Goal: Information Seeking & Learning: Learn about a topic

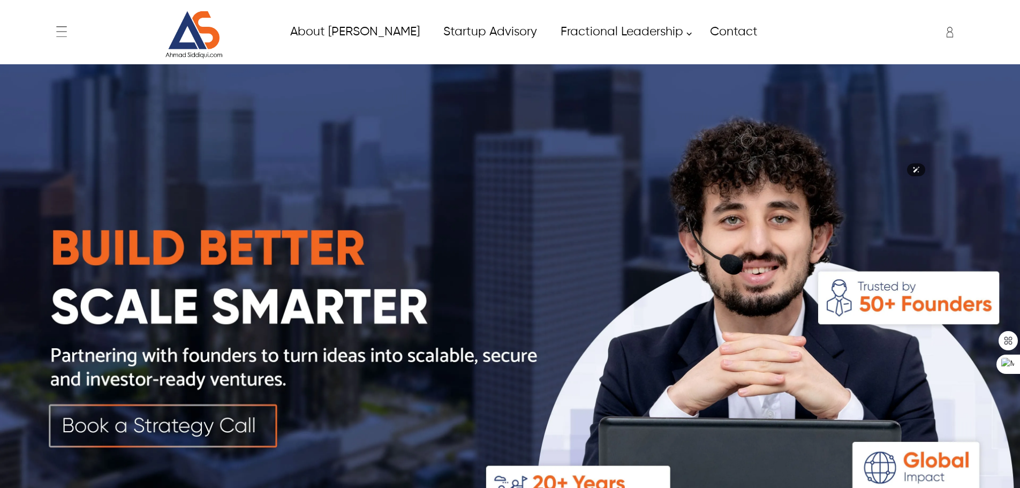
scroll to position [2198, 0]
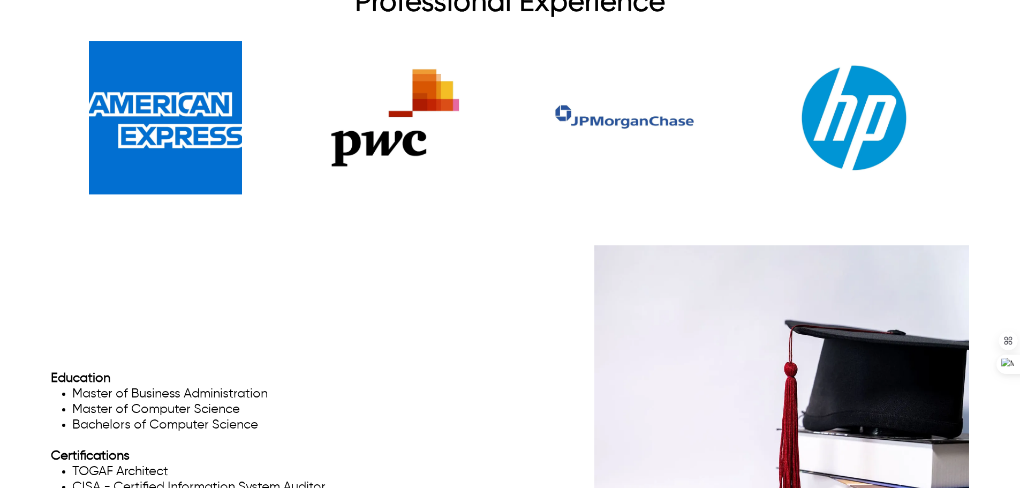
click at [38, 211] on div "Professional Experience" at bounding box center [510, 95] width 1020 height 283
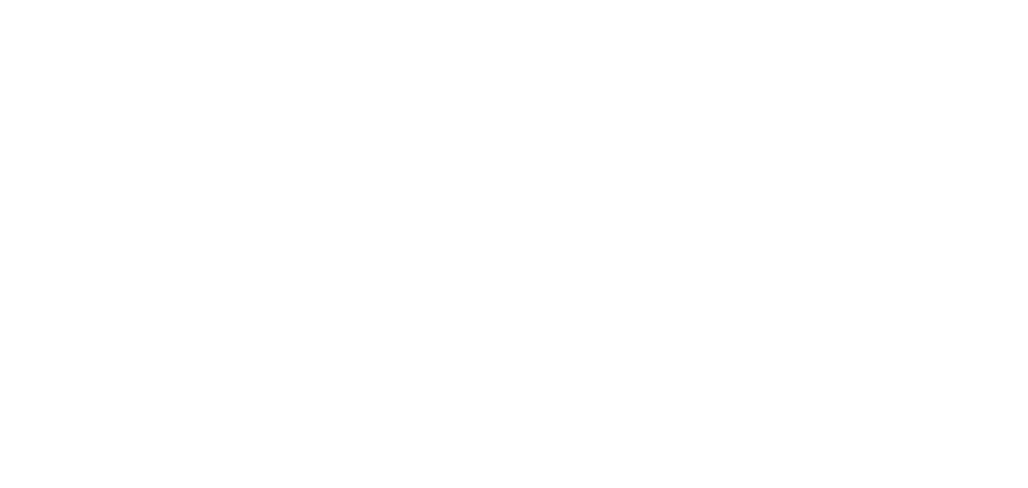
scroll to position [1499, 0]
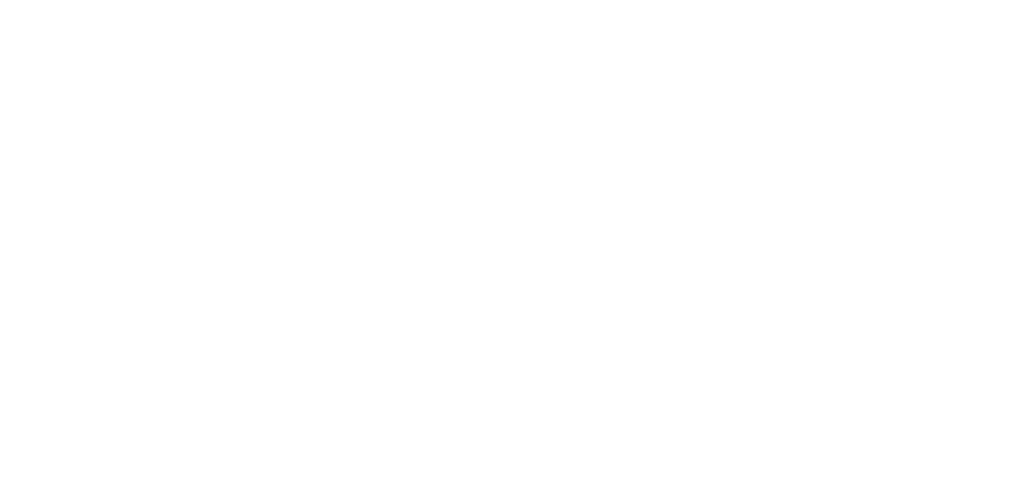
drag, startPoint x: 112, startPoint y: 1039, endPoint x: 92, endPoint y: 999, distance: 45.3
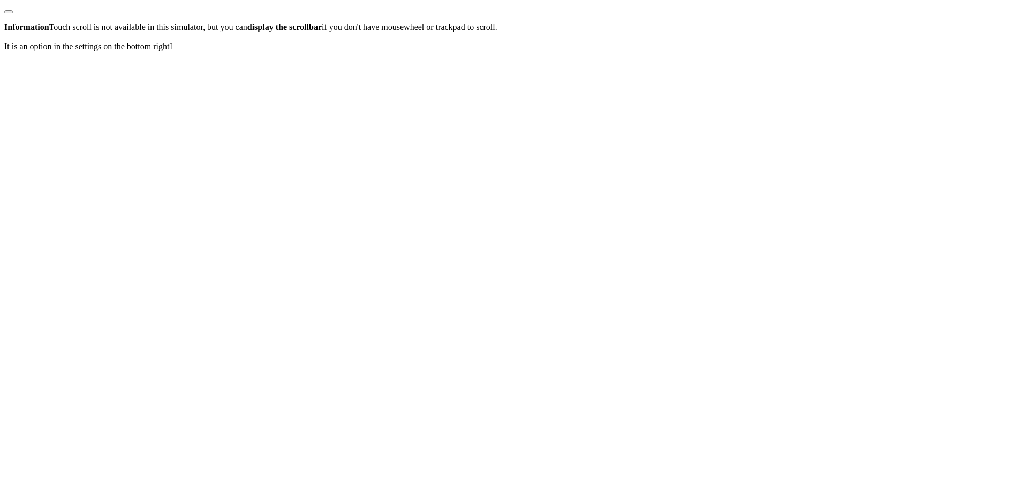
drag, startPoint x: 119, startPoint y: 1115, endPoint x: 119, endPoint y: 1102, distance: 13.4
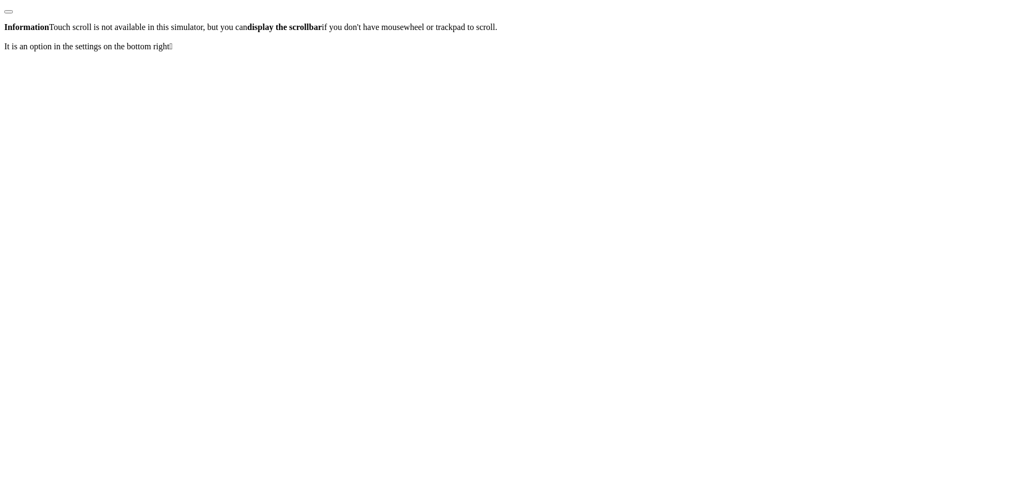
drag, startPoint x: 134, startPoint y: 855, endPoint x: 122, endPoint y: 891, distance: 38.4
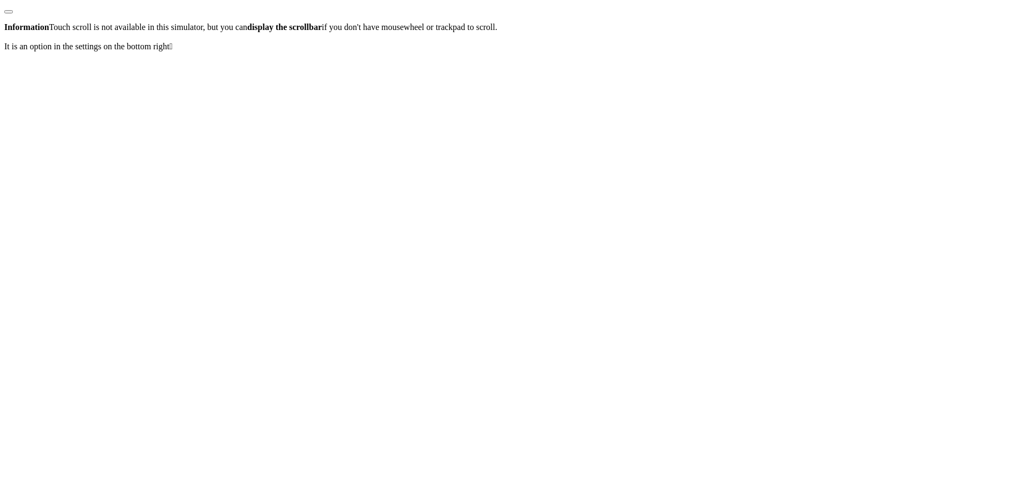
drag, startPoint x: 117, startPoint y: 982, endPoint x: 116, endPoint y: 951, distance: 31.1
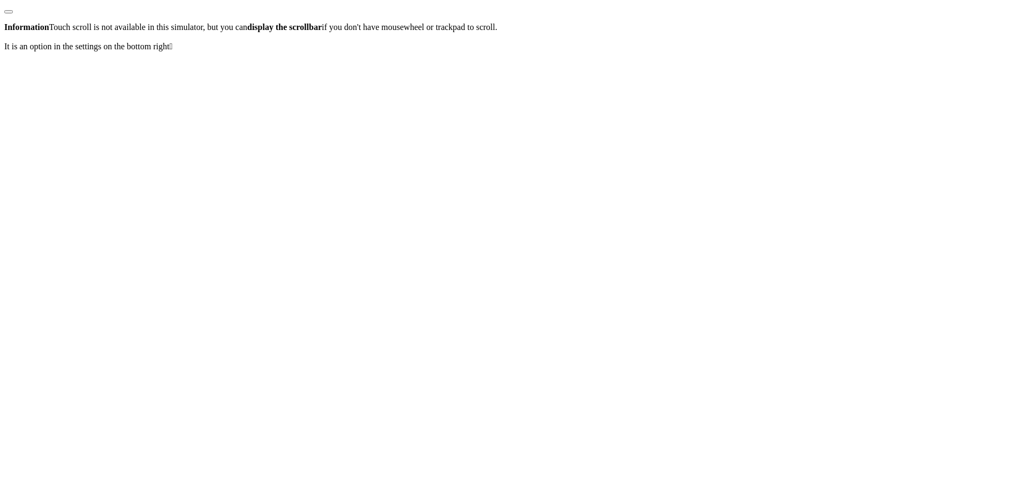
drag, startPoint x: 138, startPoint y: 1103, endPoint x: 122, endPoint y: 1150, distance: 49.1
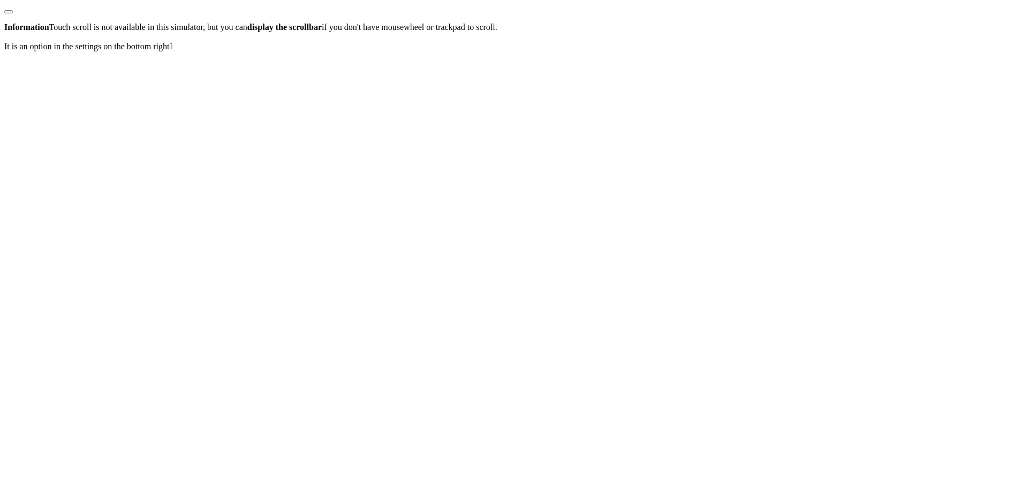
drag, startPoint x: 107, startPoint y: 1100, endPoint x: 114, endPoint y: 1094, distance: 9.1
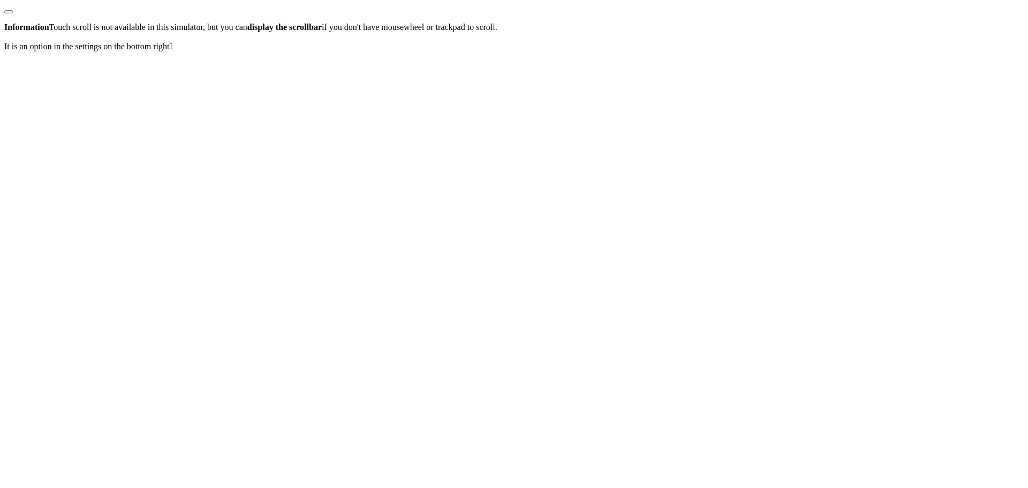
click at [13, 13] on button "button" at bounding box center [8, 11] width 9 height 3
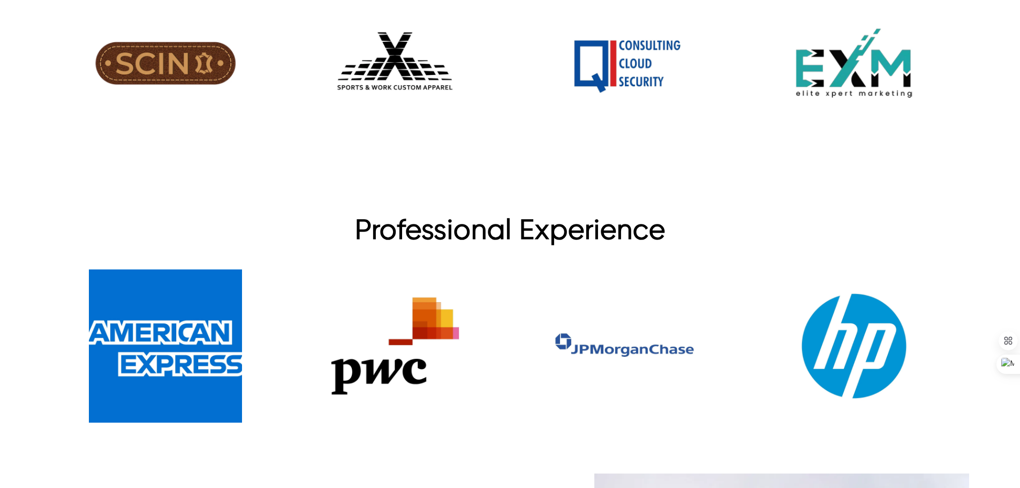
scroll to position [1770, 0]
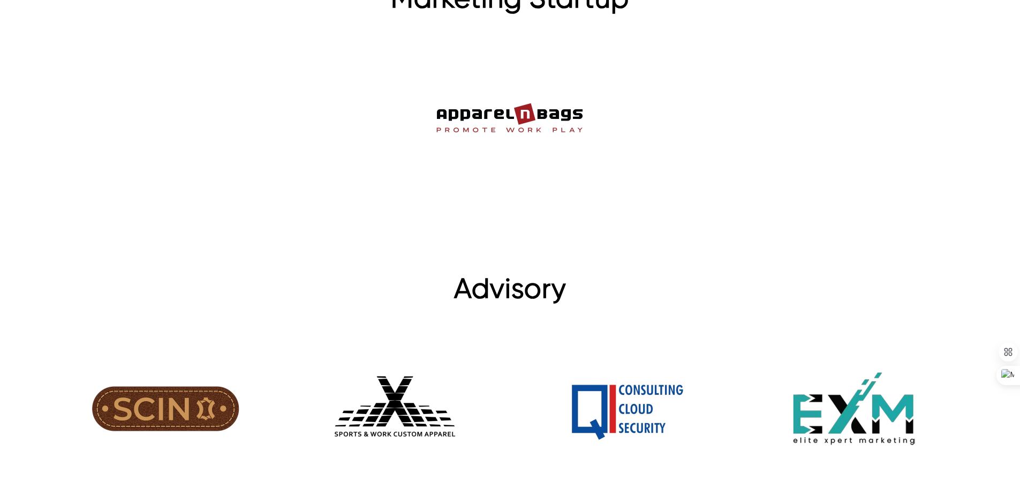
scroll to position [2409, 0]
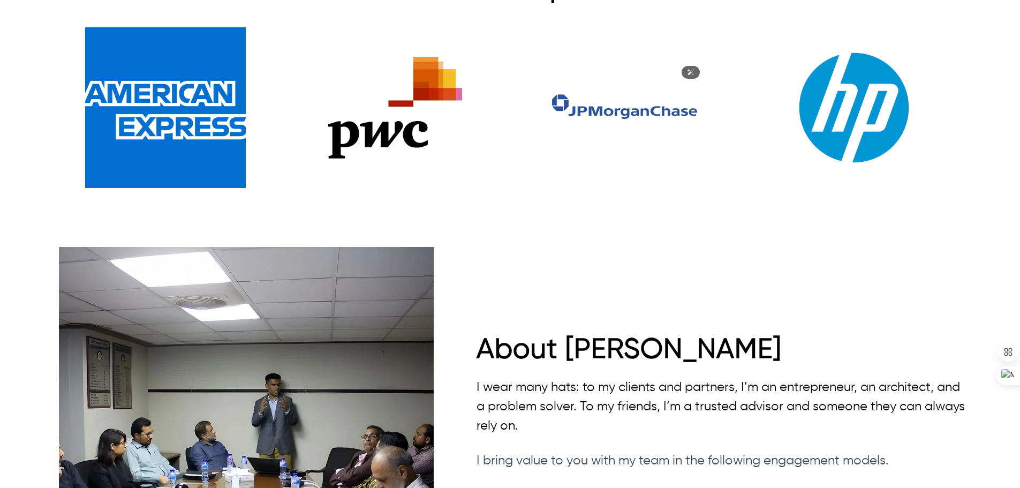
scroll to position [3266, 0]
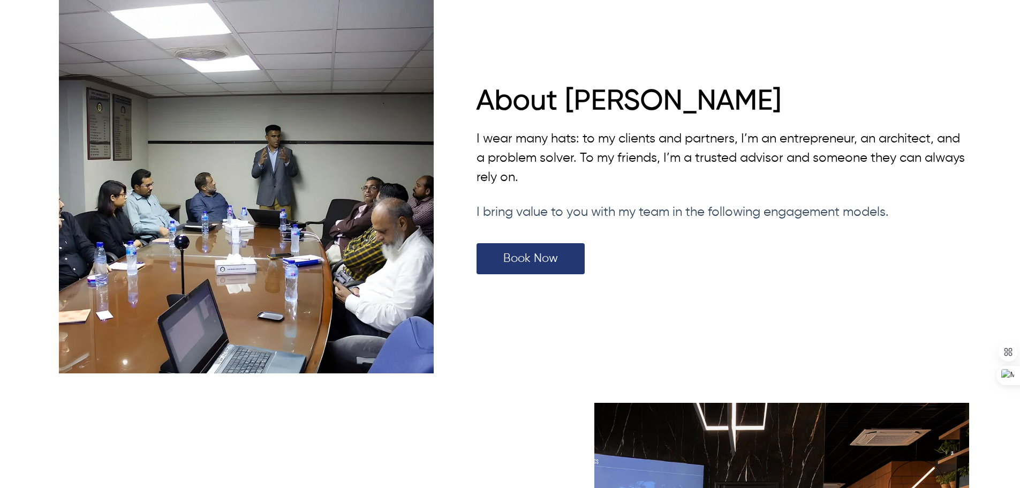
click at [545, 206] on span "I bring value to you with my team in the following engagement models." at bounding box center [683, 212] width 412 height 13
click at [683, 206] on span "I bring value to you with my team in the following engagement models." at bounding box center [683, 212] width 412 height 13
click at [532, 250] on link "Book Now" at bounding box center [531, 258] width 108 height 31
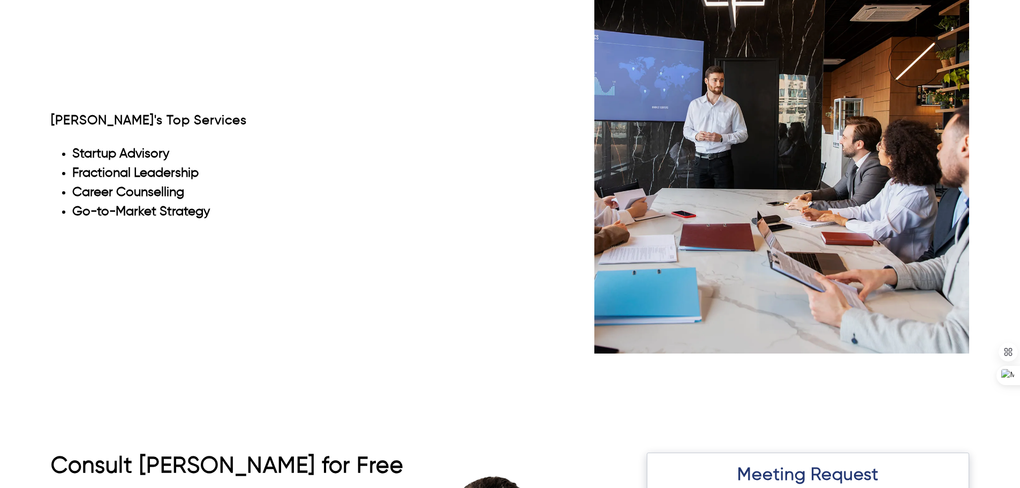
scroll to position [3529, 0]
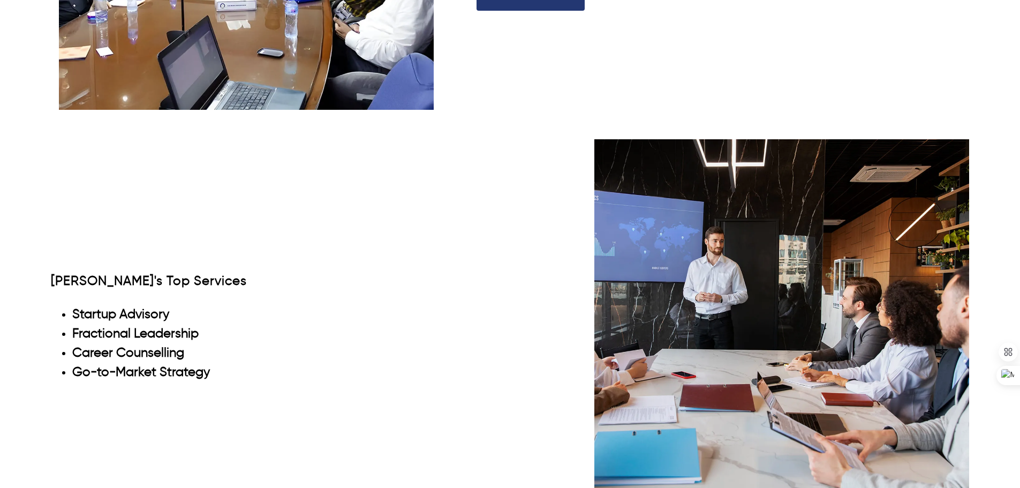
click at [155, 275] on span "[PERSON_NAME]'s Top Services" at bounding box center [149, 281] width 196 height 13
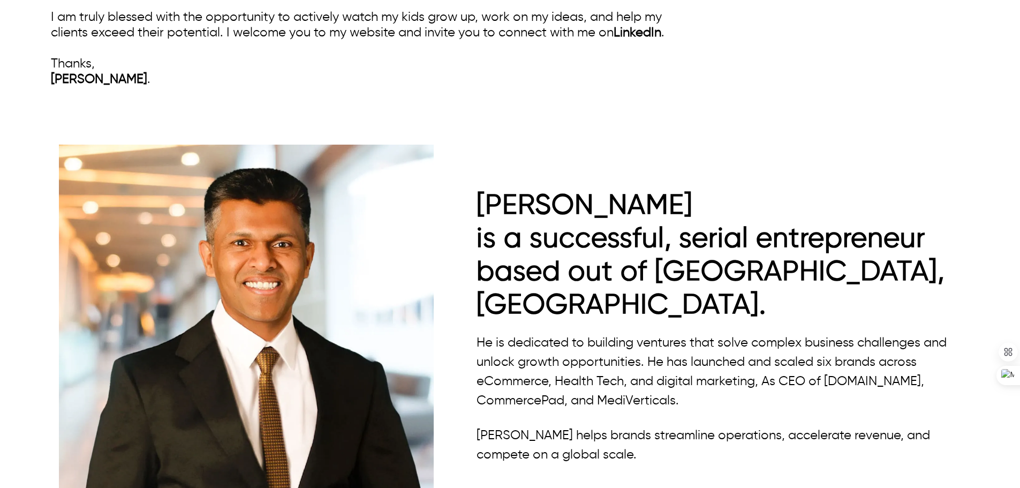
scroll to position [852, 0]
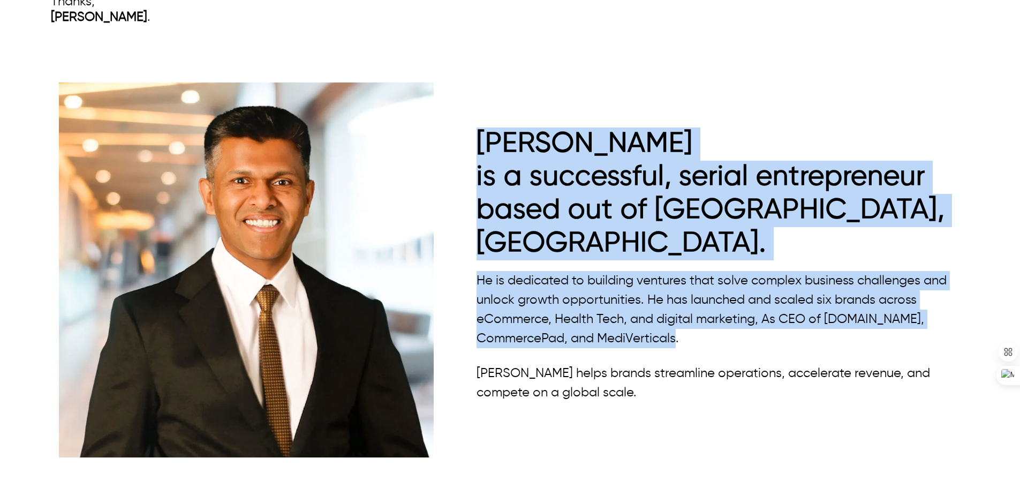
drag, startPoint x: 474, startPoint y: 124, endPoint x: 666, endPoint y: 298, distance: 258.9
click at [664, 298] on div "Ahmad is a successful, serial entrepreneur based out of Dallas-Fort Worth, TX. …" at bounding box center [510, 269] width 918 height 391
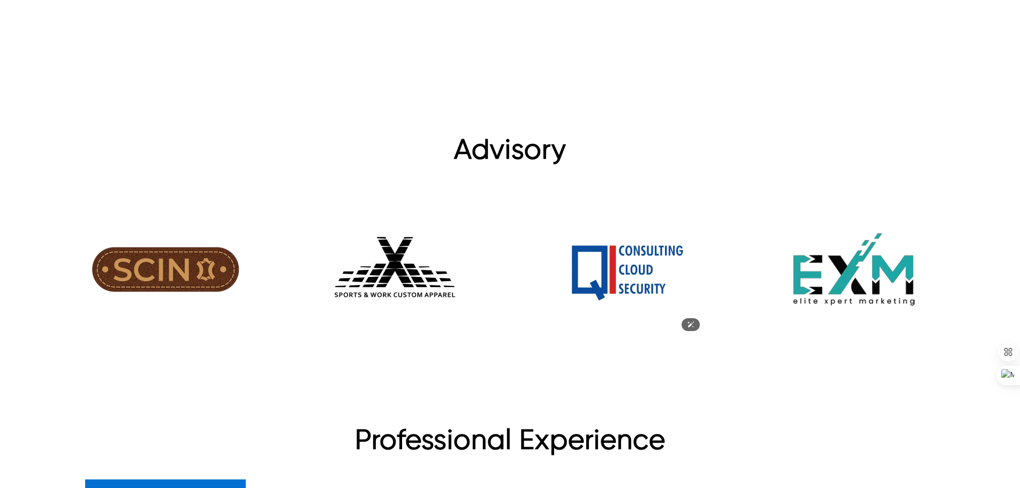
click at [581, 189] on img at bounding box center [625, 269] width 161 height 161
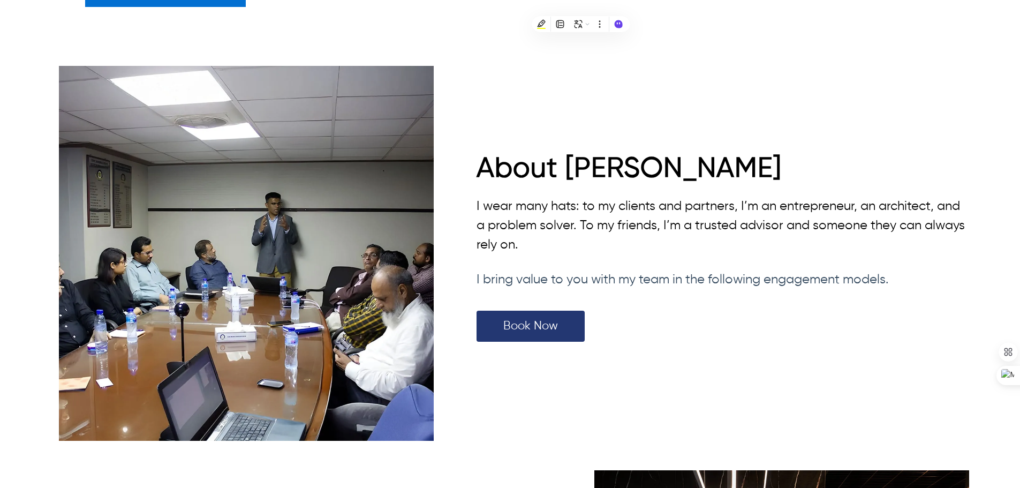
scroll to position [3208, 0]
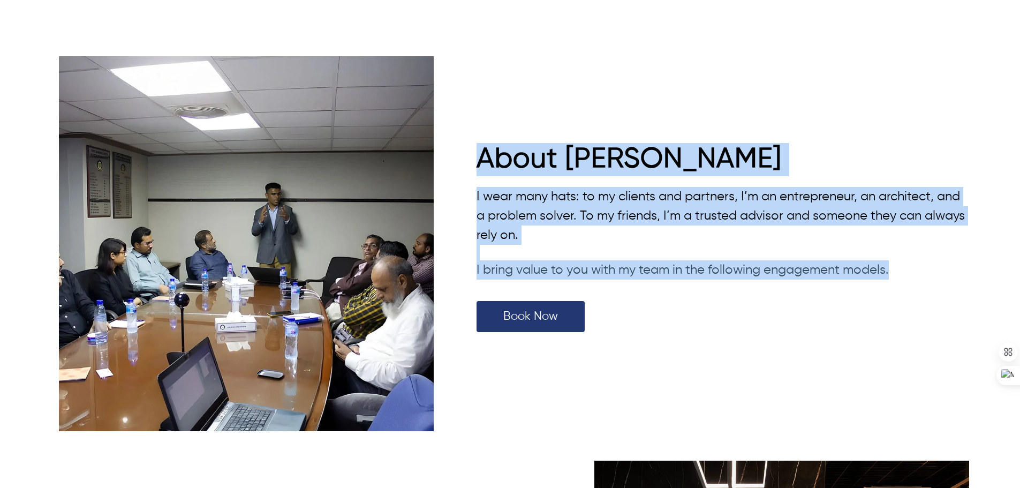
drag, startPoint x: 465, startPoint y: 117, endPoint x: 943, endPoint y: 251, distance: 496.5
click at [942, 260] on p "I bring value to you with my team in the following engagement models." at bounding box center [723, 269] width 493 height 19
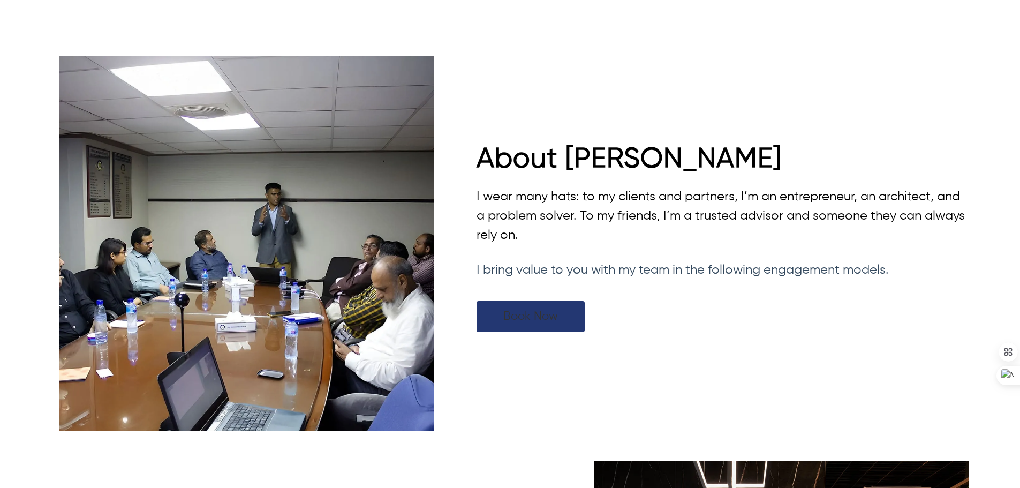
click at [551, 301] on link "Book Now" at bounding box center [531, 316] width 108 height 31
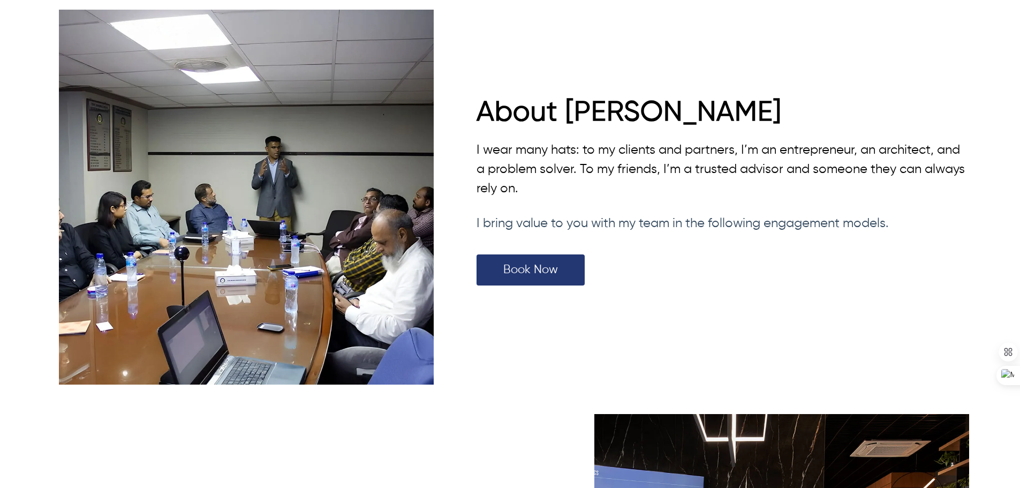
scroll to position [3192, 0]
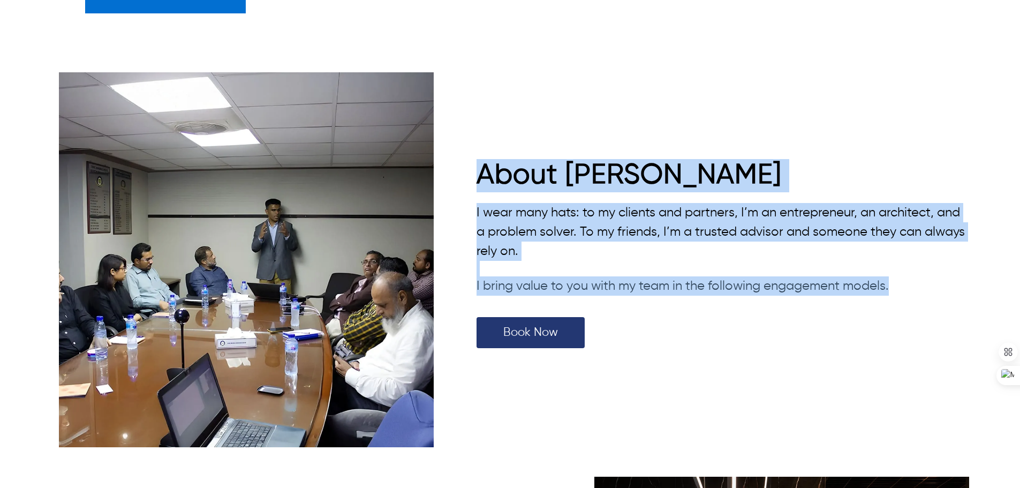
drag, startPoint x: 475, startPoint y: 147, endPoint x: 964, endPoint y: 271, distance: 504.4
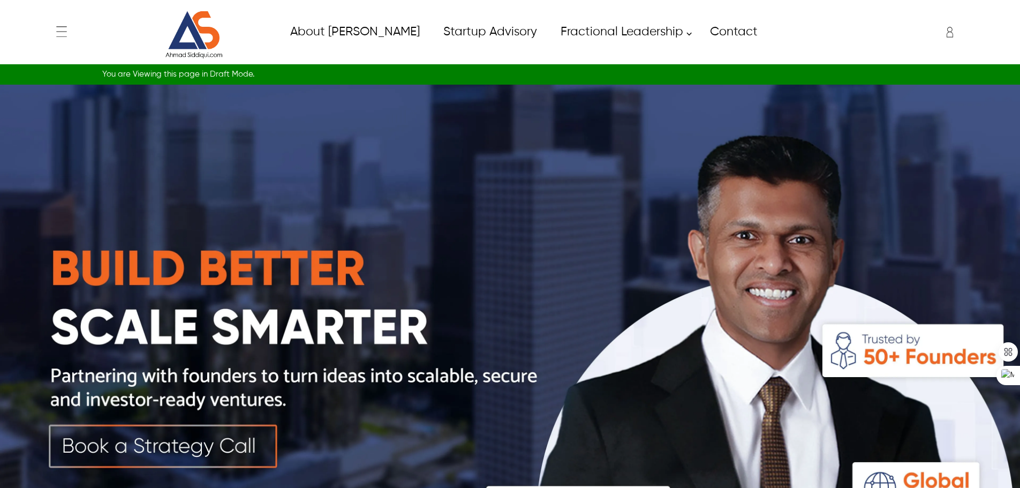
scroll to position [161, 0]
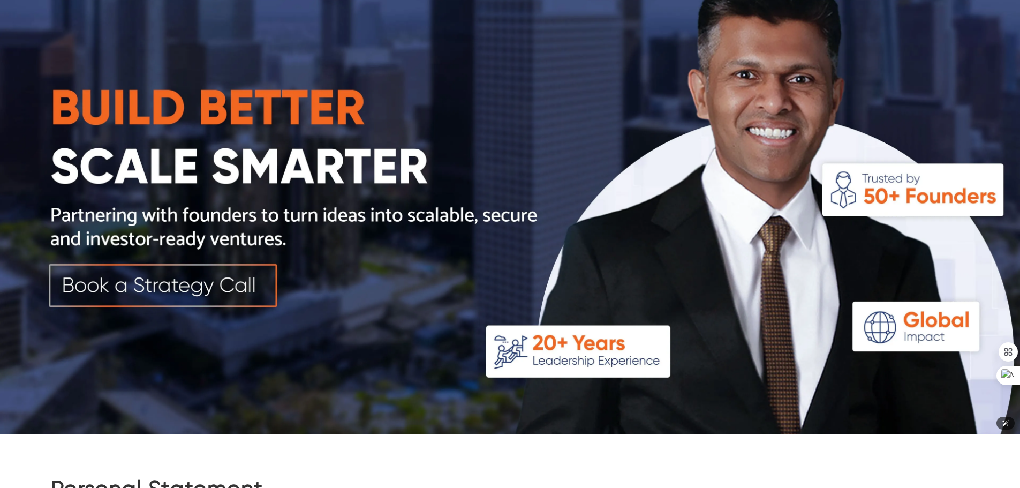
click at [224, 267] on img at bounding box center [510, 179] width 1020 height 510
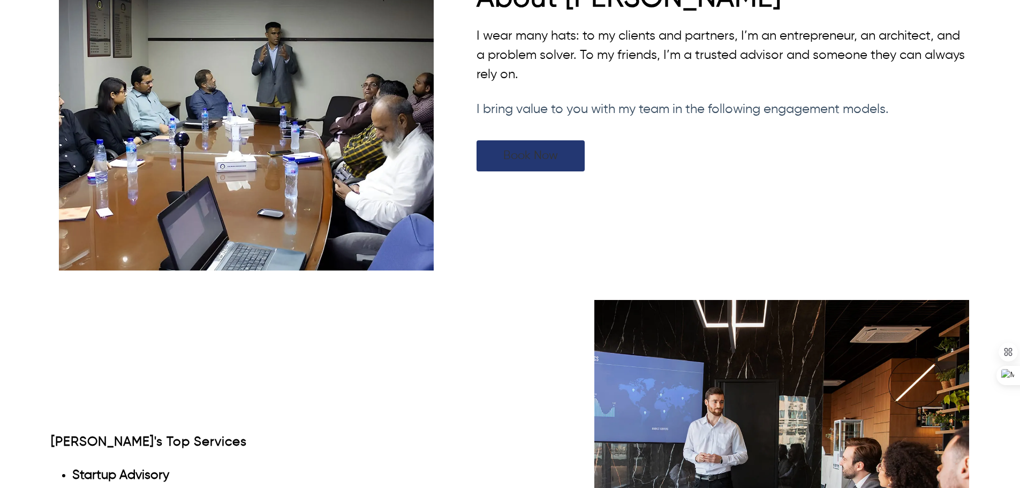
click at [511, 163] on link "Book Now" at bounding box center [531, 155] width 108 height 31
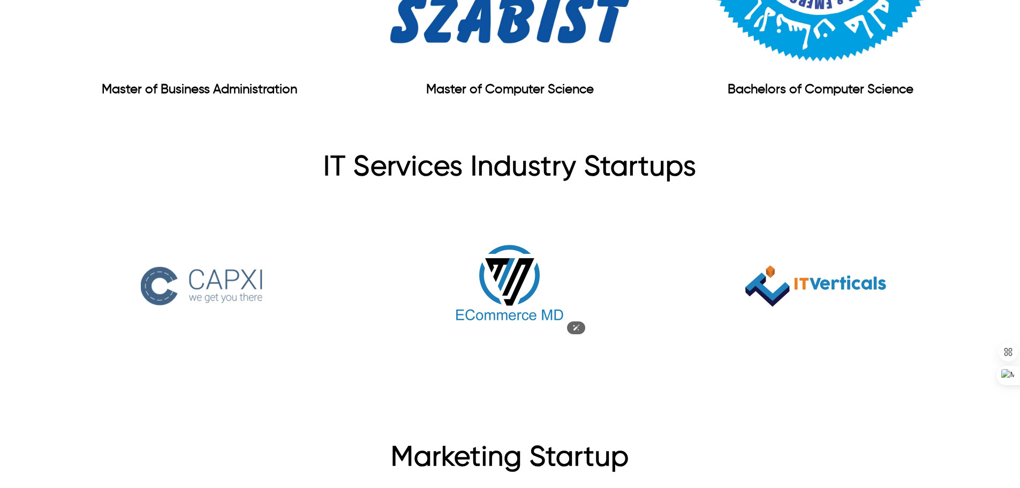
scroll to position [1981, 0]
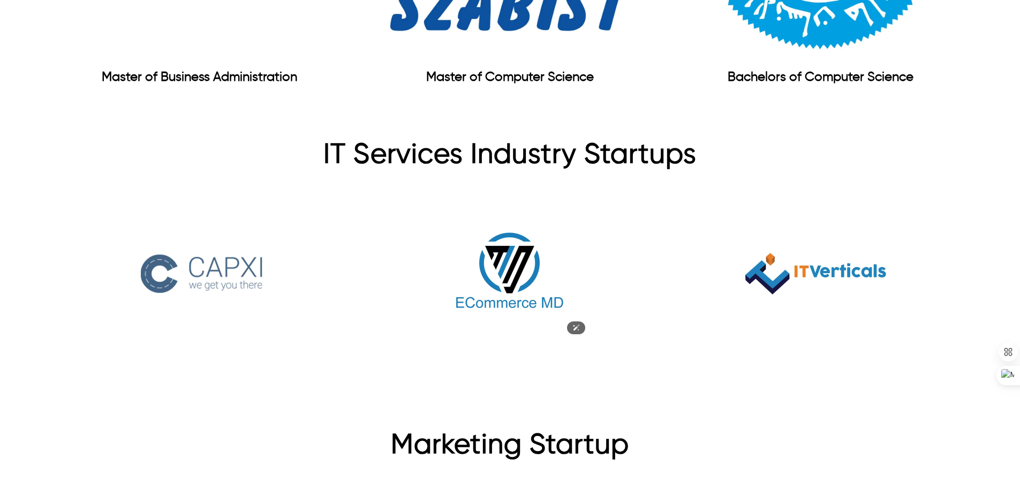
click at [508, 248] on img at bounding box center [510, 273] width 161 height 161
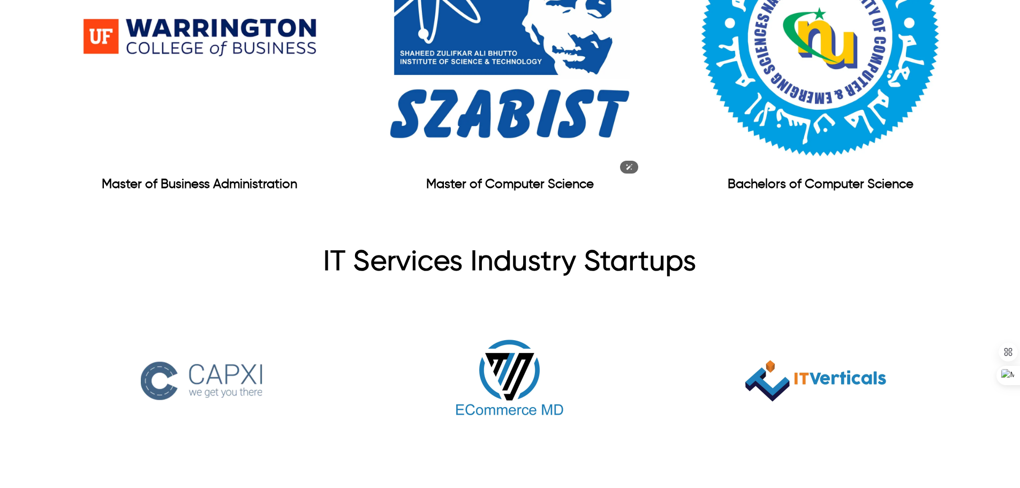
scroll to position [1713, 0]
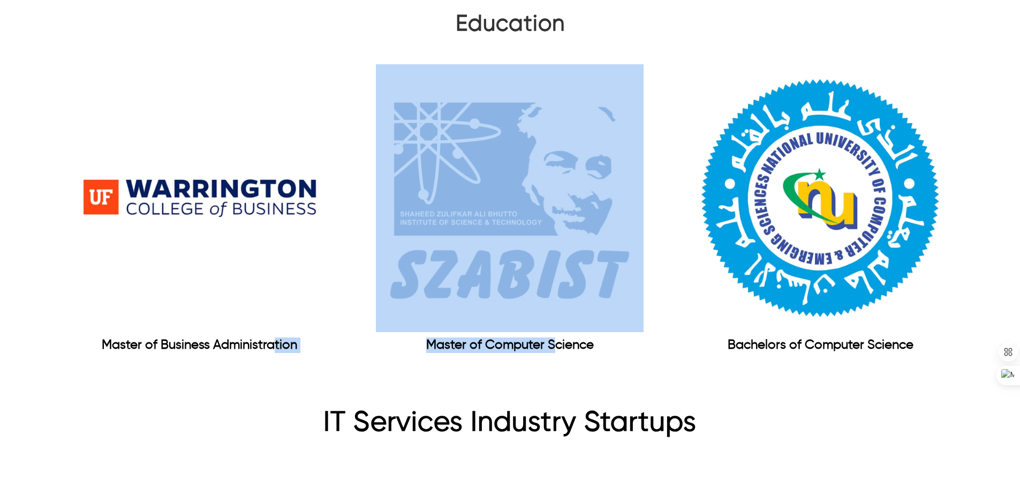
drag, startPoint x: 274, startPoint y: 329, endPoint x: 569, endPoint y: 327, distance: 294.5
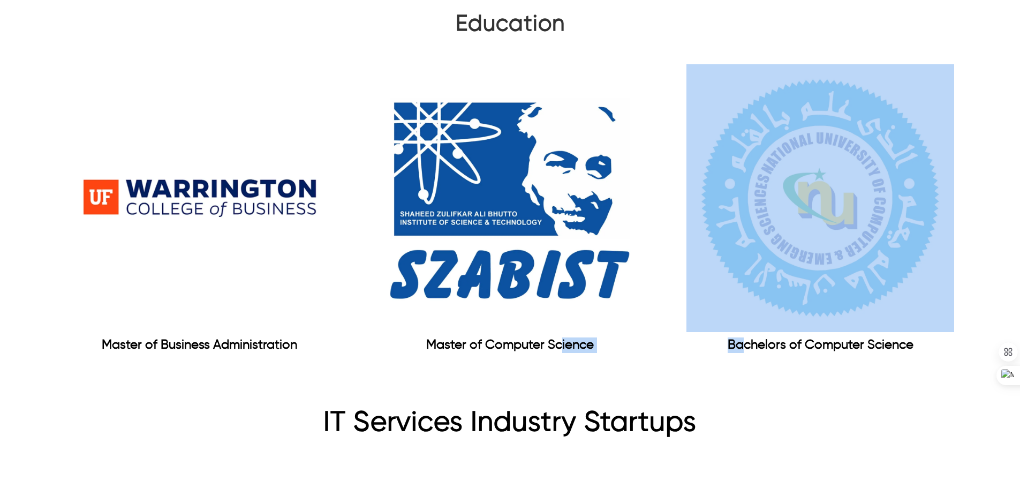
drag, startPoint x: 744, startPoint y: 330, endPoint x: 546, endPoint y: 334, distance: 198.1
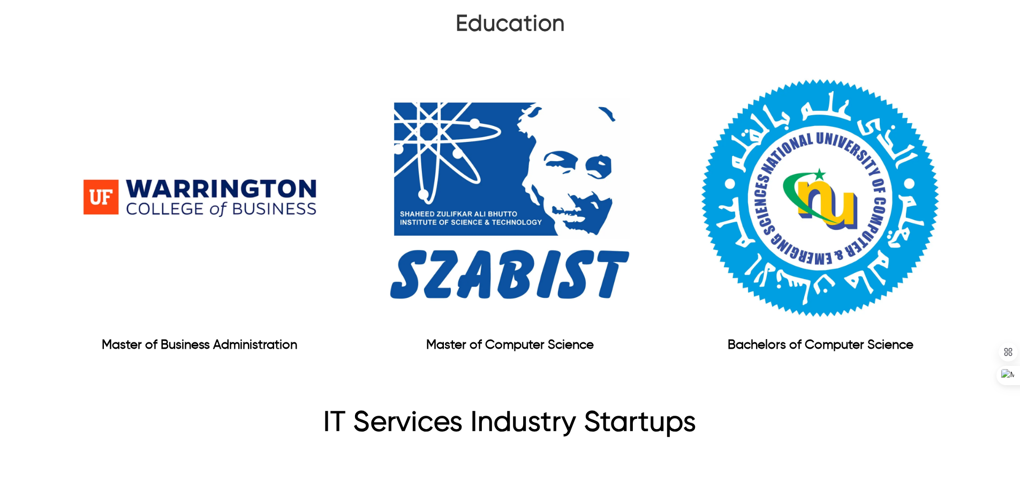
drag, startPoint x: 656, startPoint y: 125, endPoint x: 549, endPoint y: 57, distance: 126.8
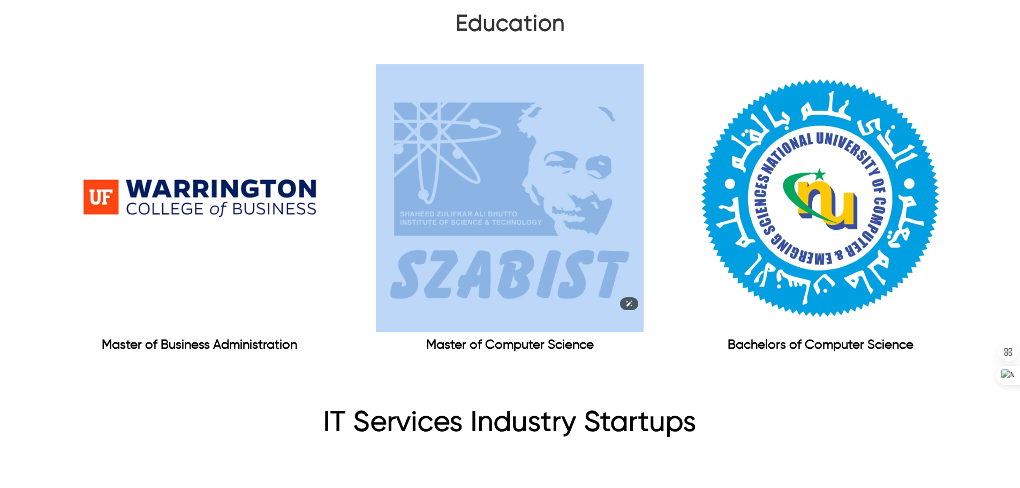
drag, startPoint x: 362, startPoint y: 31, endPoint x: 516, endPoint y: 244, distance: 263.0
click at [513, 244] on div "Education Master of Business Administration Master of Computer Science Bachelor…" at bounding box center [510, 193] width 918 height 364
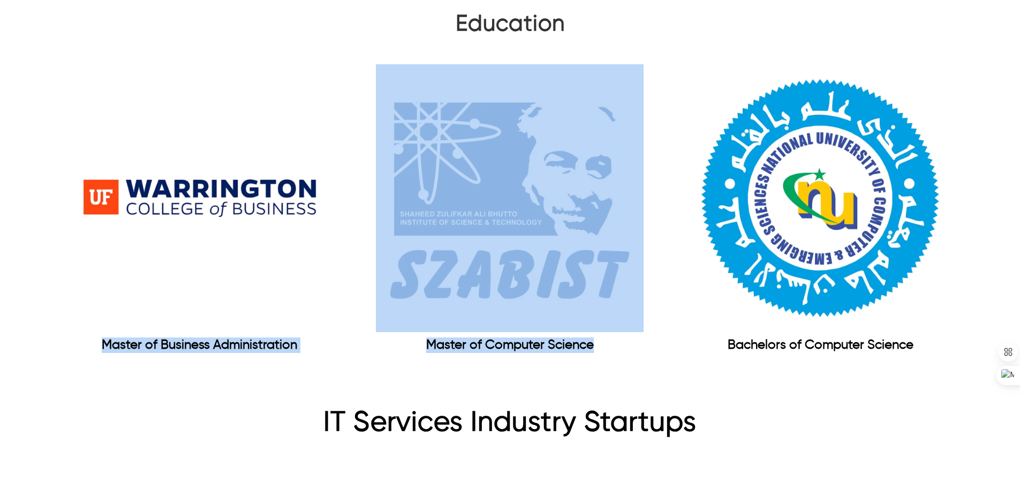
drag, startPoint x: 761, startPoint y: 43, endPoint x: 336, endPoint y: 168, distance: 443.0
click at [336, 168] on div "Education Master of Business Administration Master of Computer Science Bachelor…" at bounding box center [510, 193] width 918 height 364
click at [987, 40] on div "Education Master of Business Administration Master of Computer Science Bachelor…" at bounding box center [510, 193] width 1020 height 364
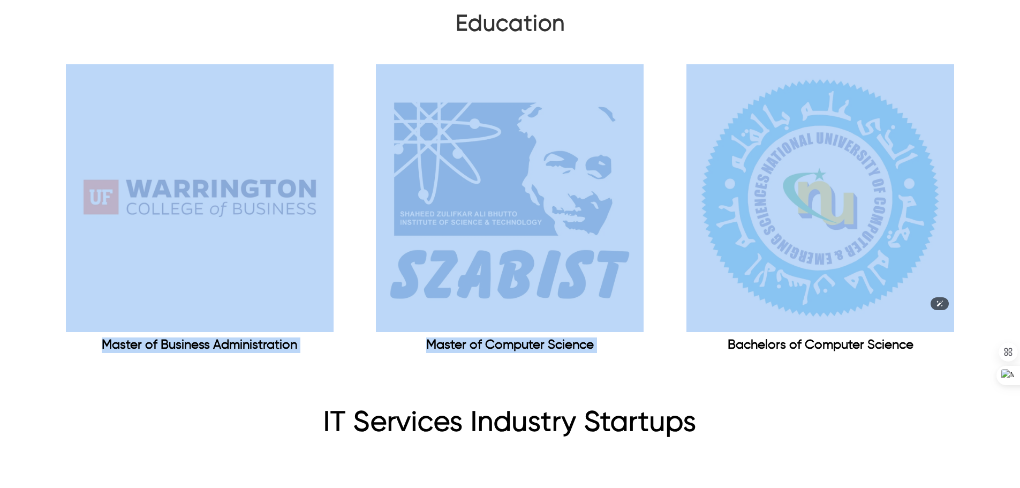
drag, startPoint x: 1016, startPoint y: 21, endPoint x: 894, endPoint y: 222, distance: 235.0
click at [894, 222] on div "Education Master of Business Administration Master of Computer Science Bachelor…" at bounding box center [510, 193] width 1020 height 364
click at [994, 203] on div "Education Master of Business Administration Master of Computer Science Bachelor…" at bounding box center [510, 193] width 1020 height 364
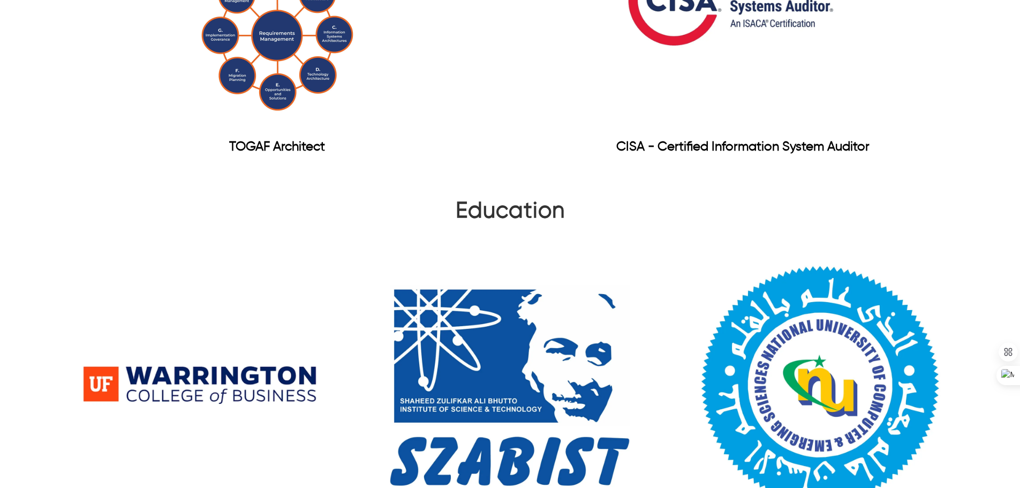
scroll to position [1339, 0]
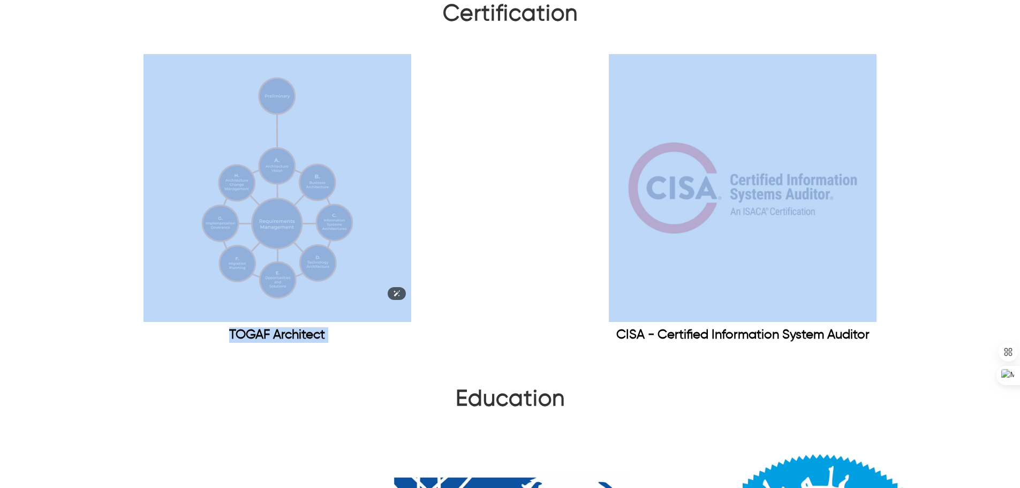
drag, startPoint x: 992, startPoint y: 231, endPoint x: 163, endPoint y: 108, distance: 837.8
click at [163, 108] on div "Certification TOGAF Architect CISA - Certified Information System Auditor" at bounding box center [510, 183] width 1020 height 364
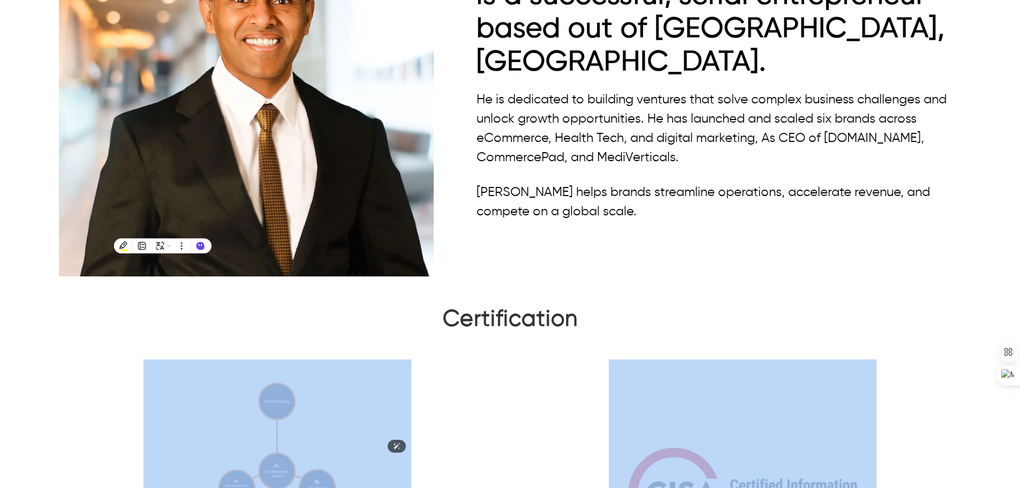
scroll to position [1017, 0]
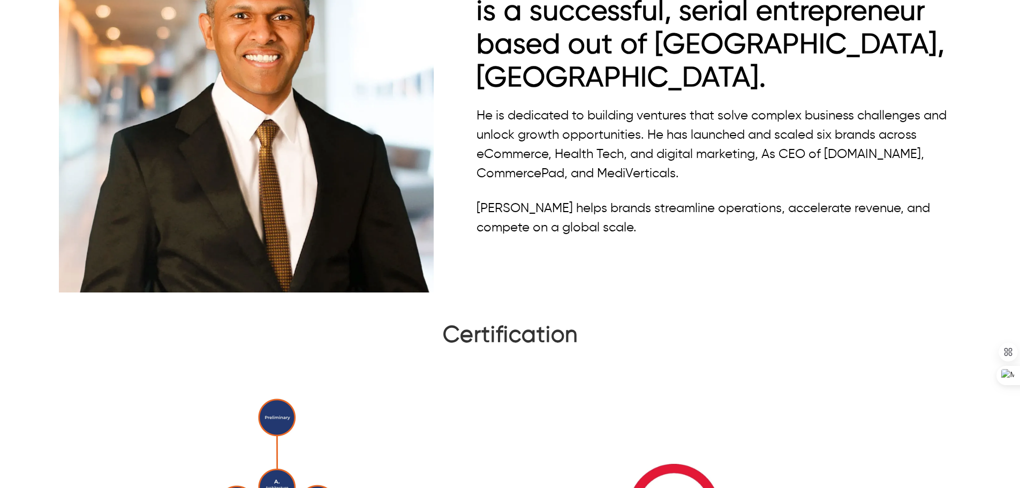
click at [364, 322] on div "Certification" at bounding box center [510, 338] width 918 height 32
drag, startPoint x: 433, startPoint y: 314, endPoint x: 637, endPoint y: 309, distance: 204.6
click at [637, 322] on div "Certification" at bounding box center [510, 338] width 918 height 32
click at [697, 282] on div "Ahmad is a successful, serial entrepreneur based out of Dallas-Fort Worth, TX. …" at bounding box center [510, 105] width 918 height 391
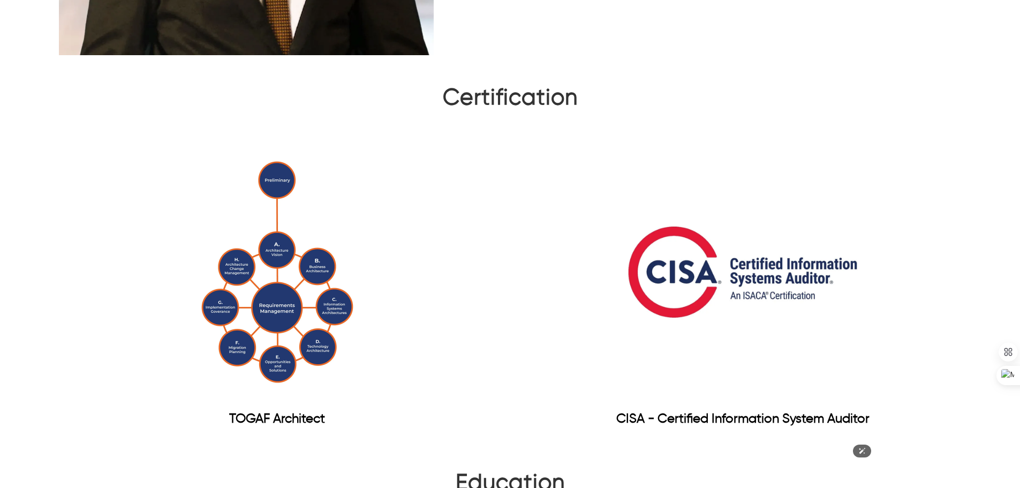
scroll to position [1178, 0]
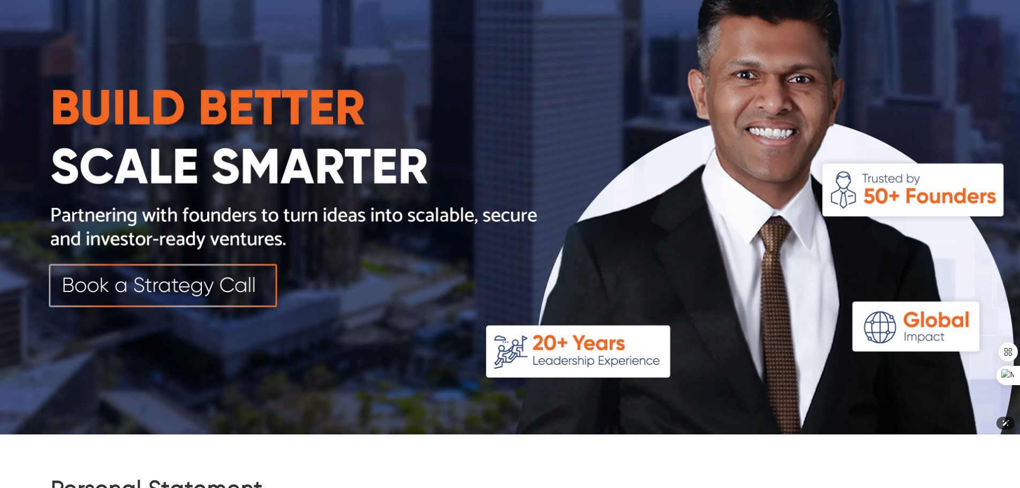
click at [183, 303] on img at bounding box center [510, 179] width 1020 height 510
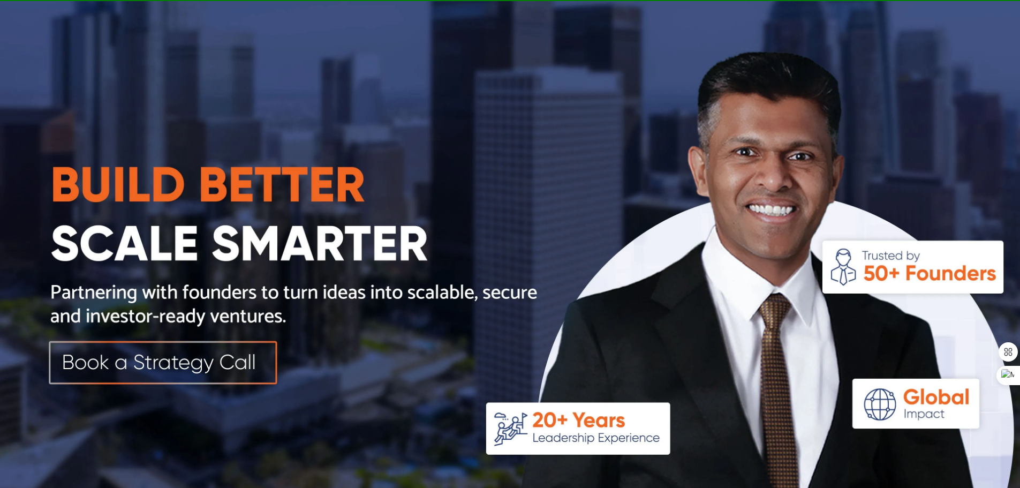
scroll to position [0, 0]
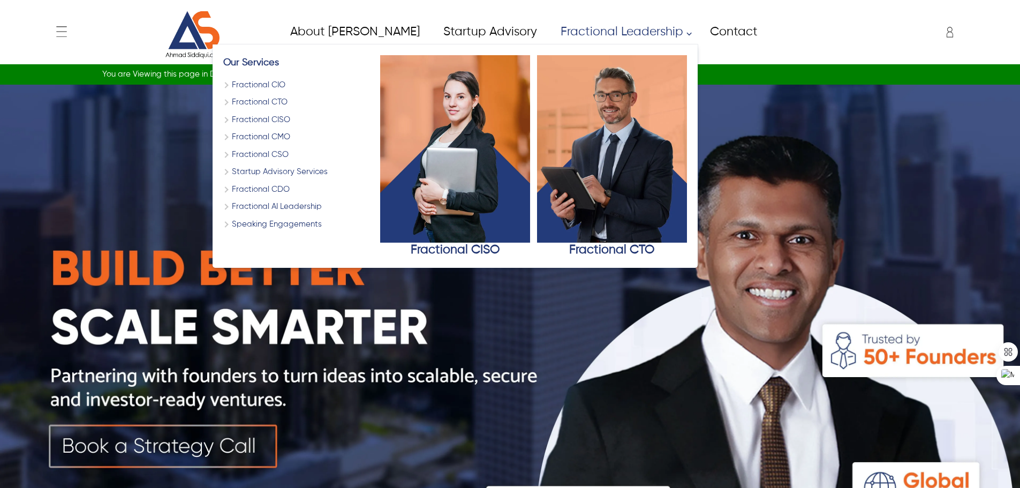
click at [561, 29] on link "Fractional Leadership" at bounding box center [622, 32] width 149 height 24
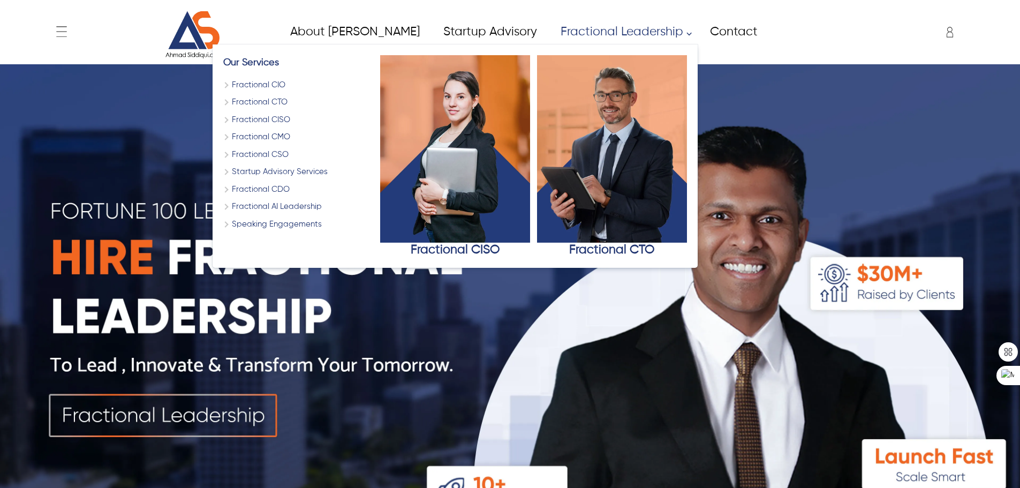
click at [548, 26] on link "Fractional Leadership" at bounding box center [622, 32] width 149 height 24
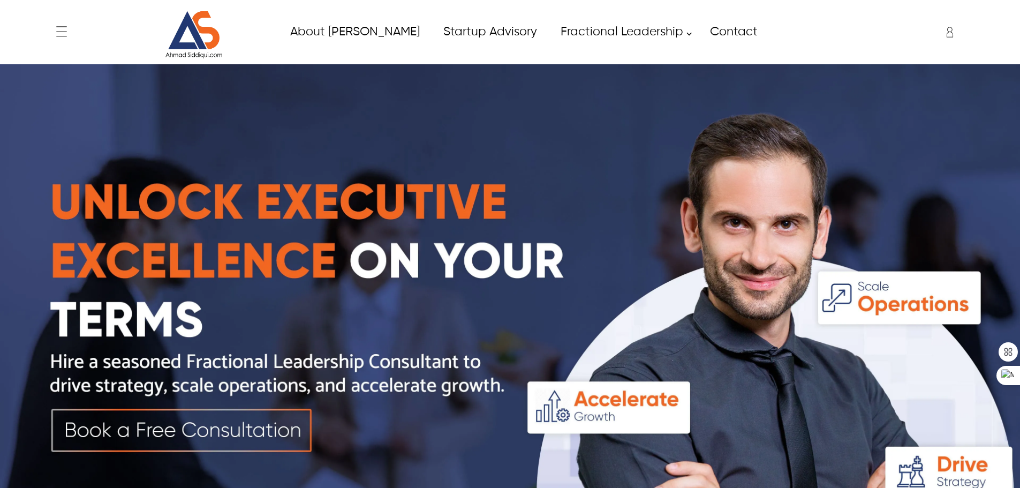
click at [895, 32] on div "Salik [EMAIL_ADDRESS][PERSON_NAME][DOMAIN_NAME] ✕ Admin Dashboard My Account Ch…" at bounding box center [881, 32] width 176 height 27
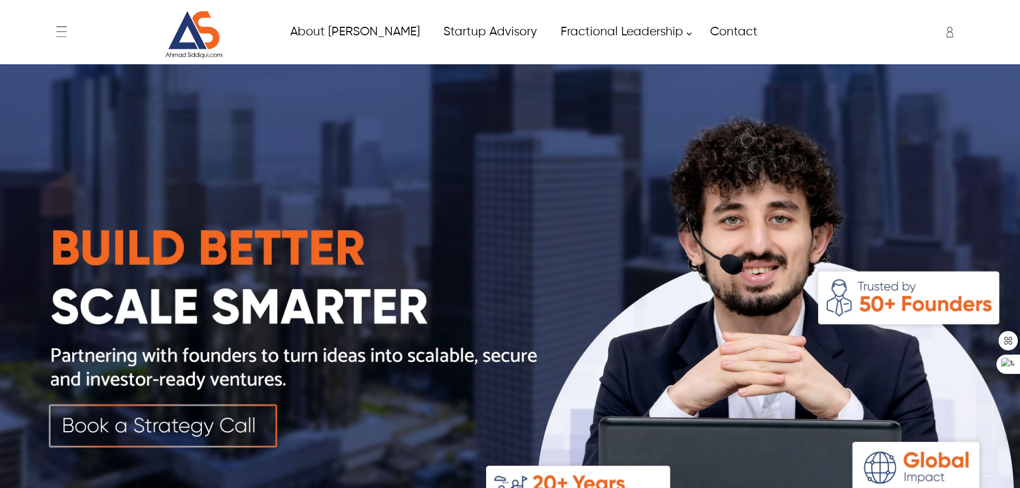
scroll to position [1770, 0]
